Goal: Find specific page/section: Find specific page/section

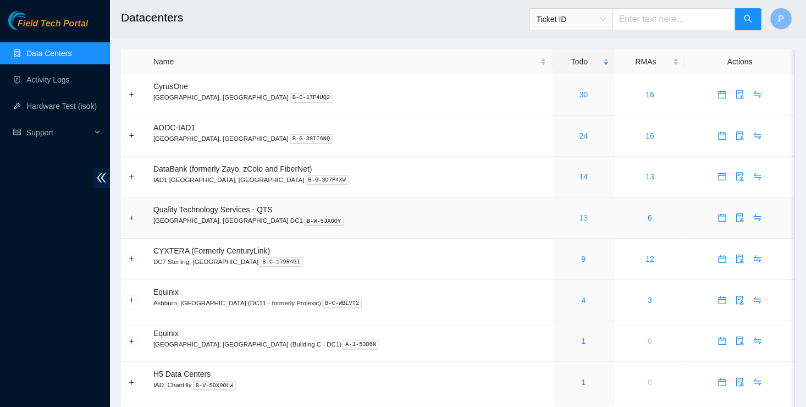
click at [579, 222] on link "13" at bounding box center [583, 217] width 9 height 9
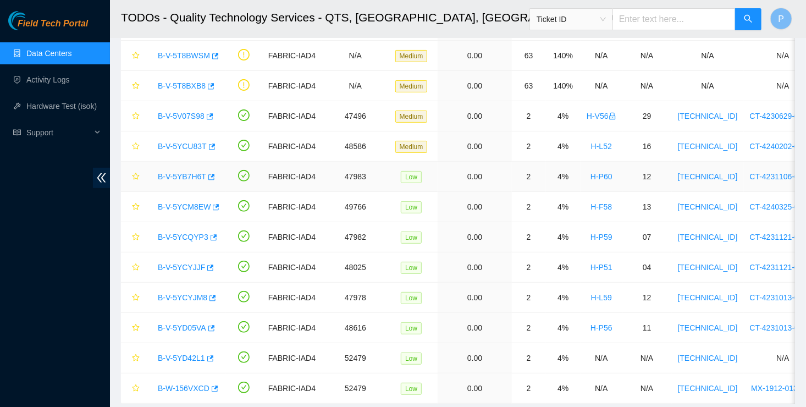
scroll to position [114, 0]
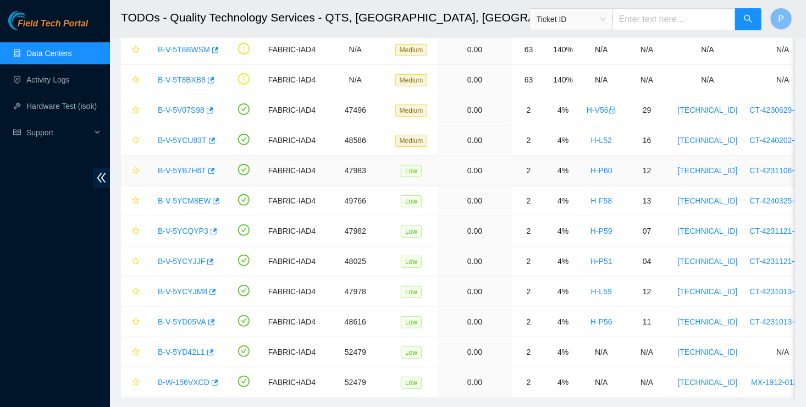
click at [132, 265] on button "button" at bounding box center [133, 261] width 13 height 18
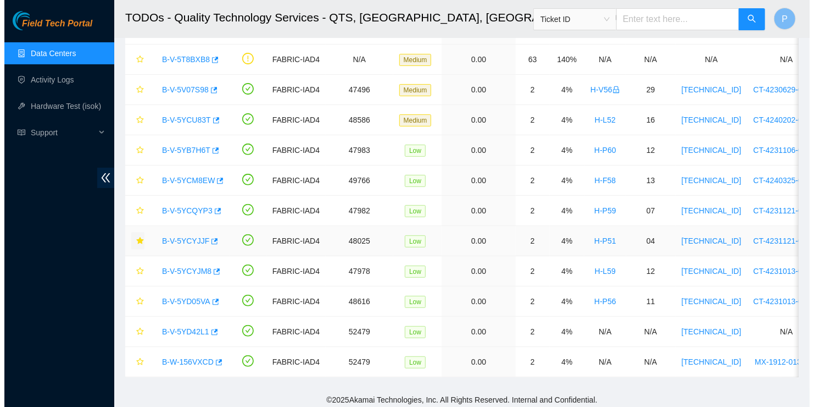
scroll to position [145, 0]
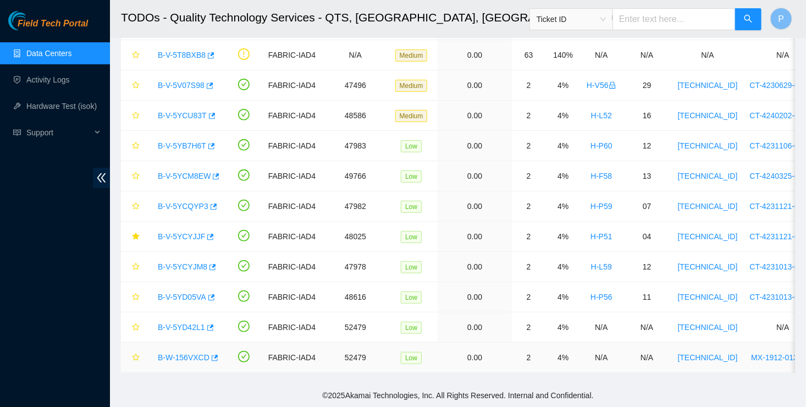
click at [187, 353] on link "B-W-156VXCD" at bounding box center [184, 357] width 52 height 9
click at [190, 323] on link "B-V-5YD42L1" at bounding box center [181, 327] width 47 height 9
click at [189, 353] on link "B-W-156VXCD" at bounding box center [184, 357] width 52 height 9
click at [188, 323] on link "B-V-5YD42L1" at bounding box center [181, 327] width 47 height 9
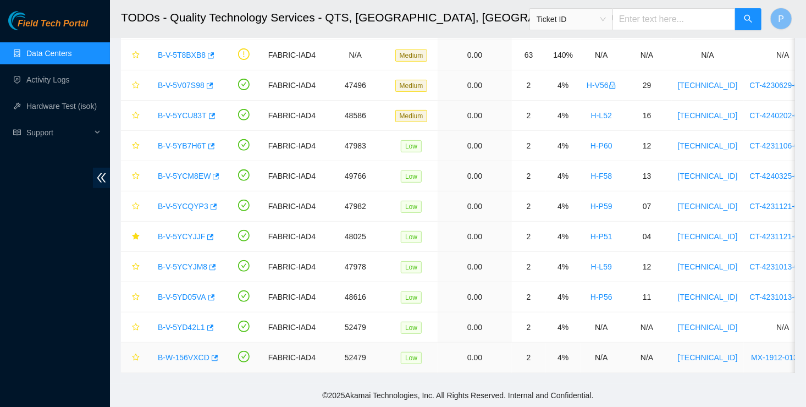
click at [198, 353] on link "B-W-156VXCD" at bounding box center [184, 357] width 52 height 9
click at [184, 292] on link "B-V-5YD05VA" at bounding box center [182, 296] width 48 height 9
click at [181, 292] on link "B-V-5YD05VA" at bounding box center [182, 296] width 48 height 9
click at [209, 293] on icon "button" at bounding box center [211, 297] width 8 height 8
click at [214, 354] on icon "button" at bounding box center [214, 358] width 8 height 8
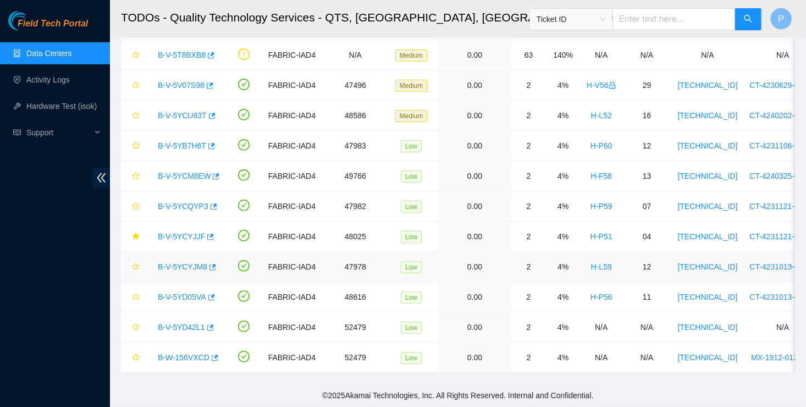
click at [176, 262] on link "B-V-5YCYJM8" at bounding box center [182, 266] width 49 height 9
click at [181, 288] on div "B-V-5YD05VA" at bounding box center [186, 297] width 68 height 18
click at [182, 292] on link "B-V-5YD05VA" at bounding box center [182, 296] width 48 height 9
click at [188, 353] on link "B-W-156VXCD" at bounding box center [184, 357] width 52 height 9
click at [185, 323] on link "B-V-5YD42L1" at bounding box center [181, 327] width 47 height 9
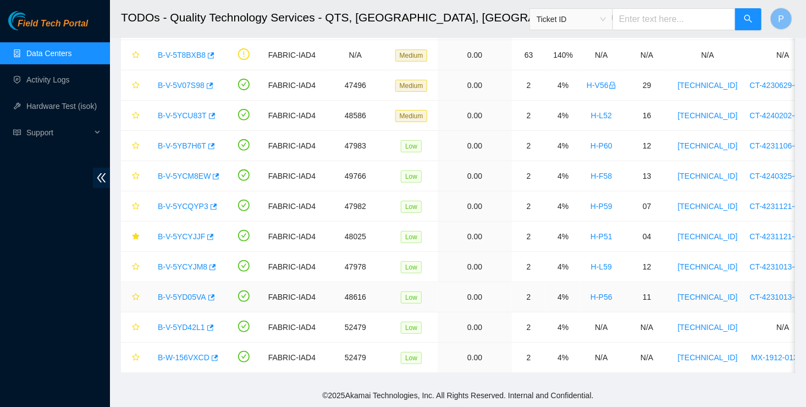
click at [191, 292] on link "B-V-5YD05VA" at bounding box center [182, 296] width 48 height 9
click at [187, 262] on link "B-V-5YCYJM8" at bounding box center [182, 266] width 49 height 9
click at [210, 263] on icon "button" at bounding box center [212, 267] width 8 height 8
click at [188, 232] on link "B-V-5YCYJJF" at bounding box center [181, 236] width 47 height 9
